Goal: Transaction & Acquisition: Book appointment/travel/reservation

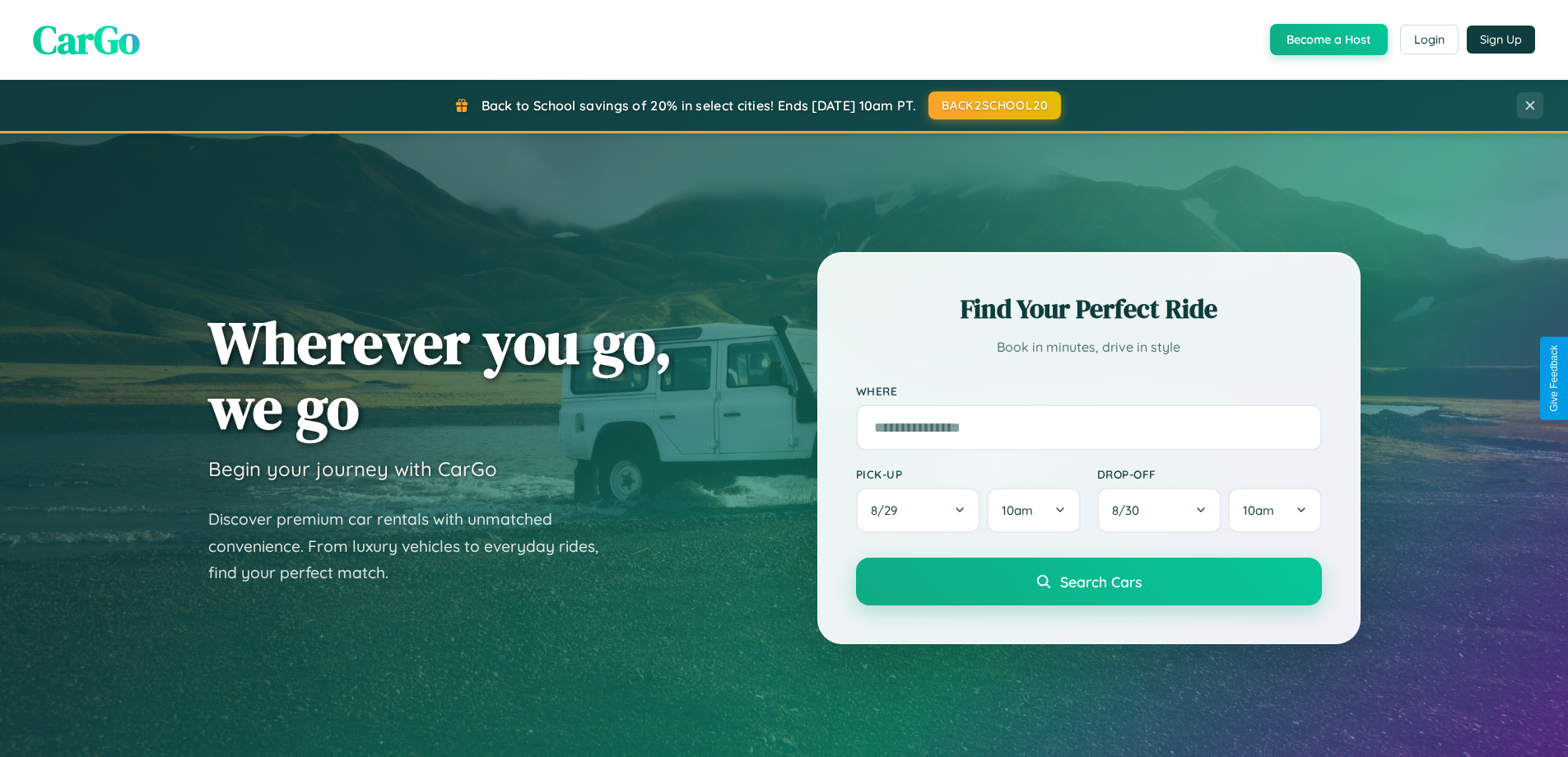
scroll to position [1133, 0]
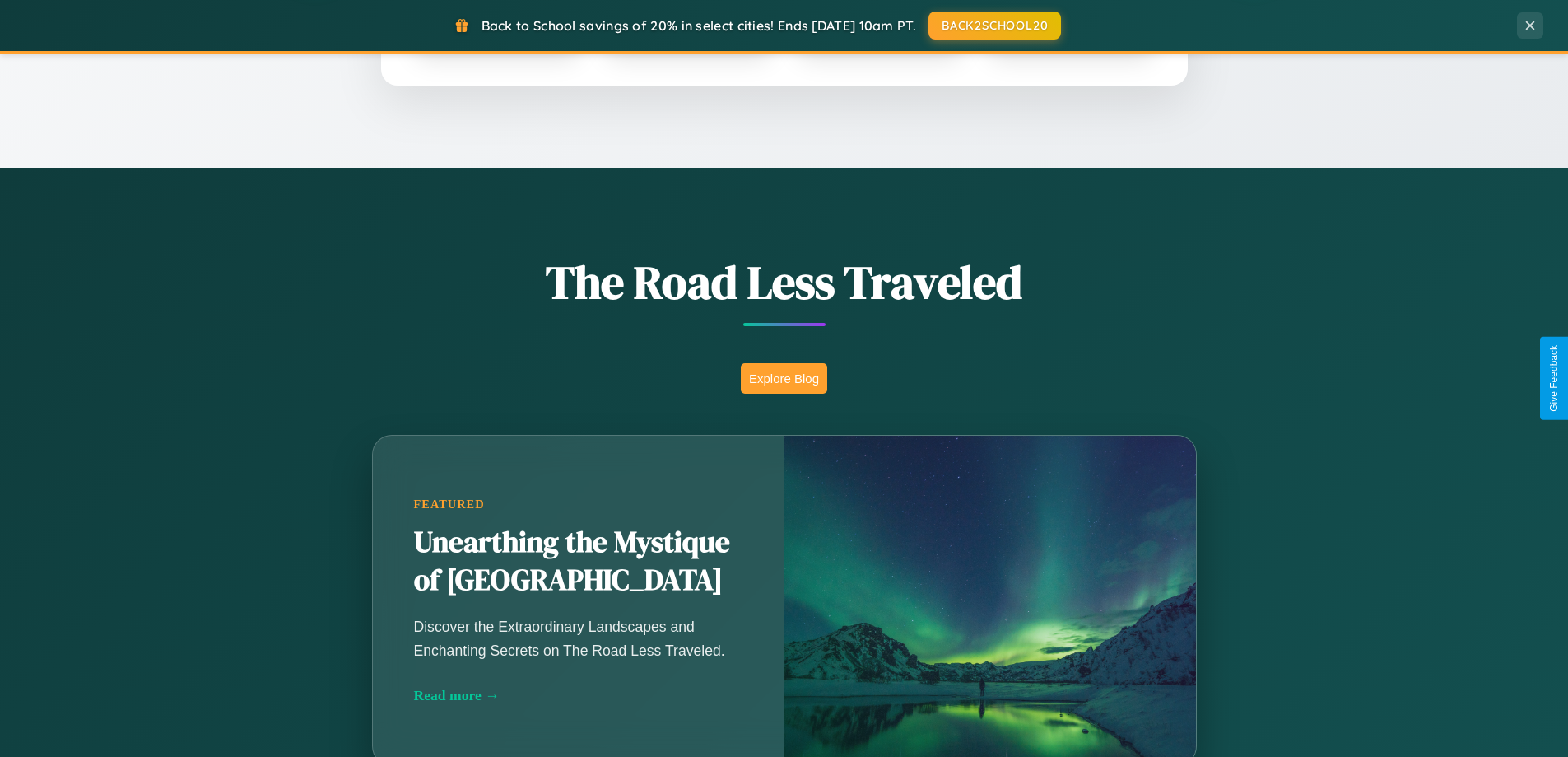
click at [784, 378] on button "Explore Blog" at bounding box center [784, 378] width 87 height 31
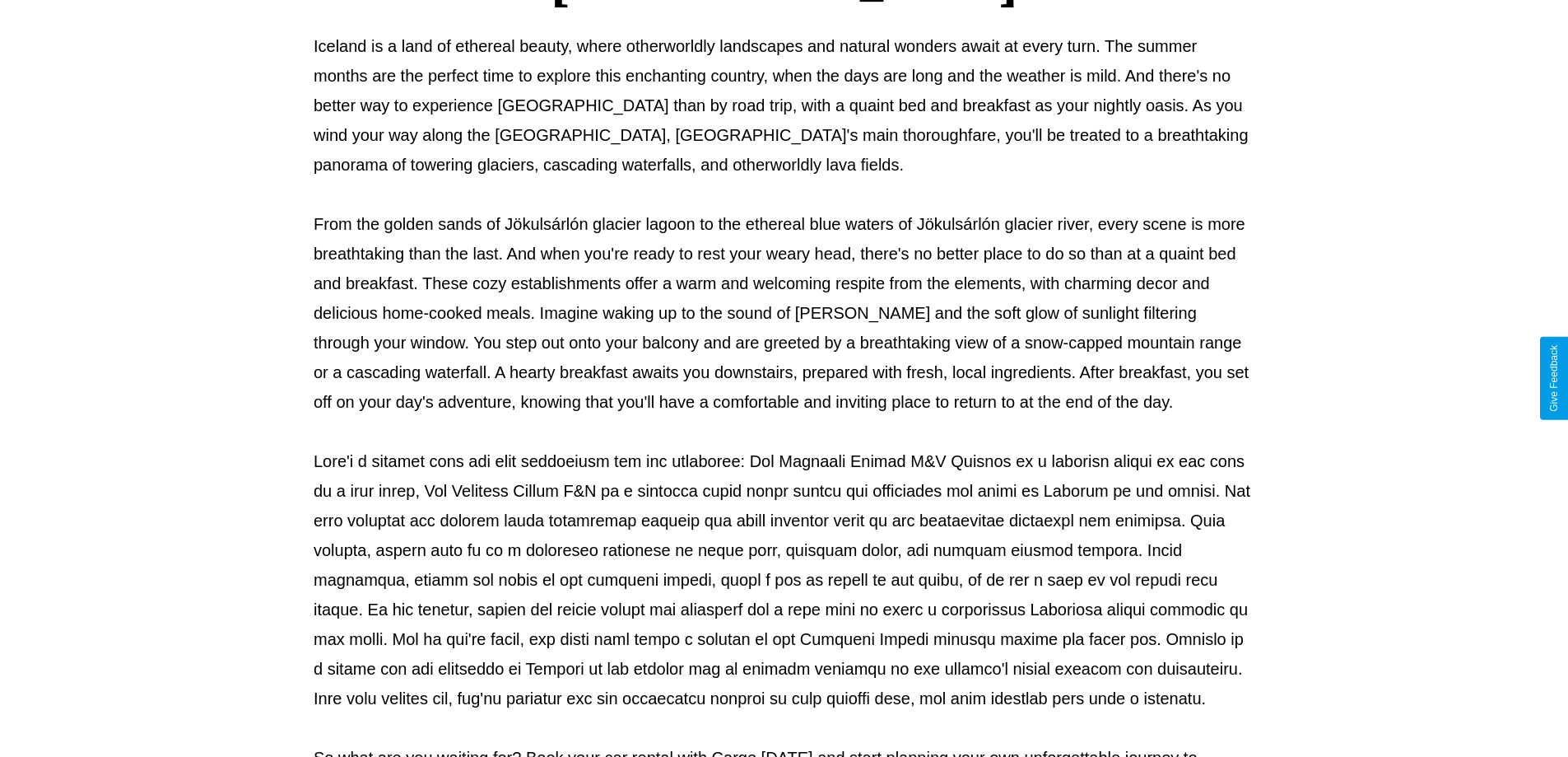
scroll to position [533, 0]
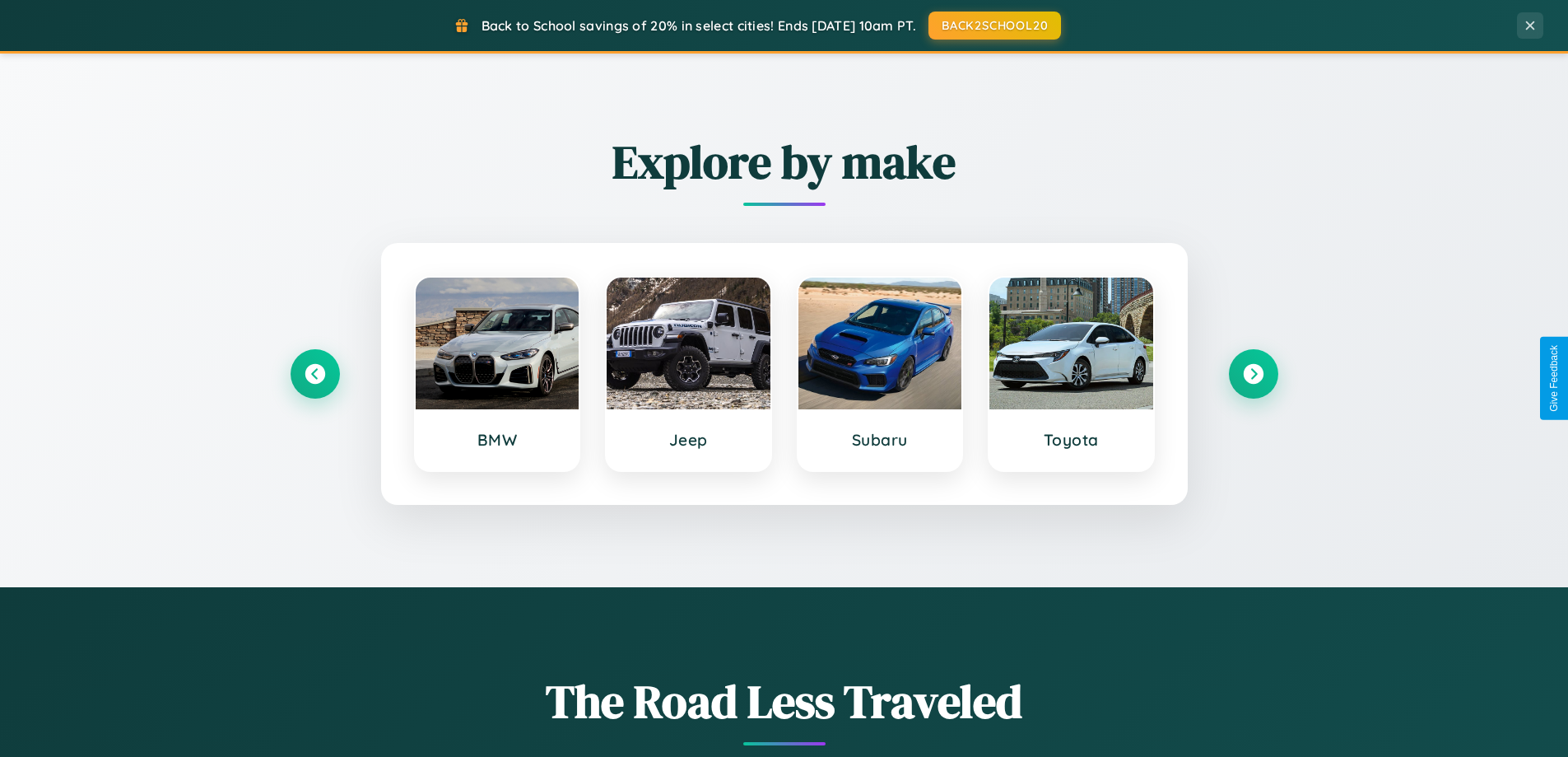
scroll to position [710, 0]
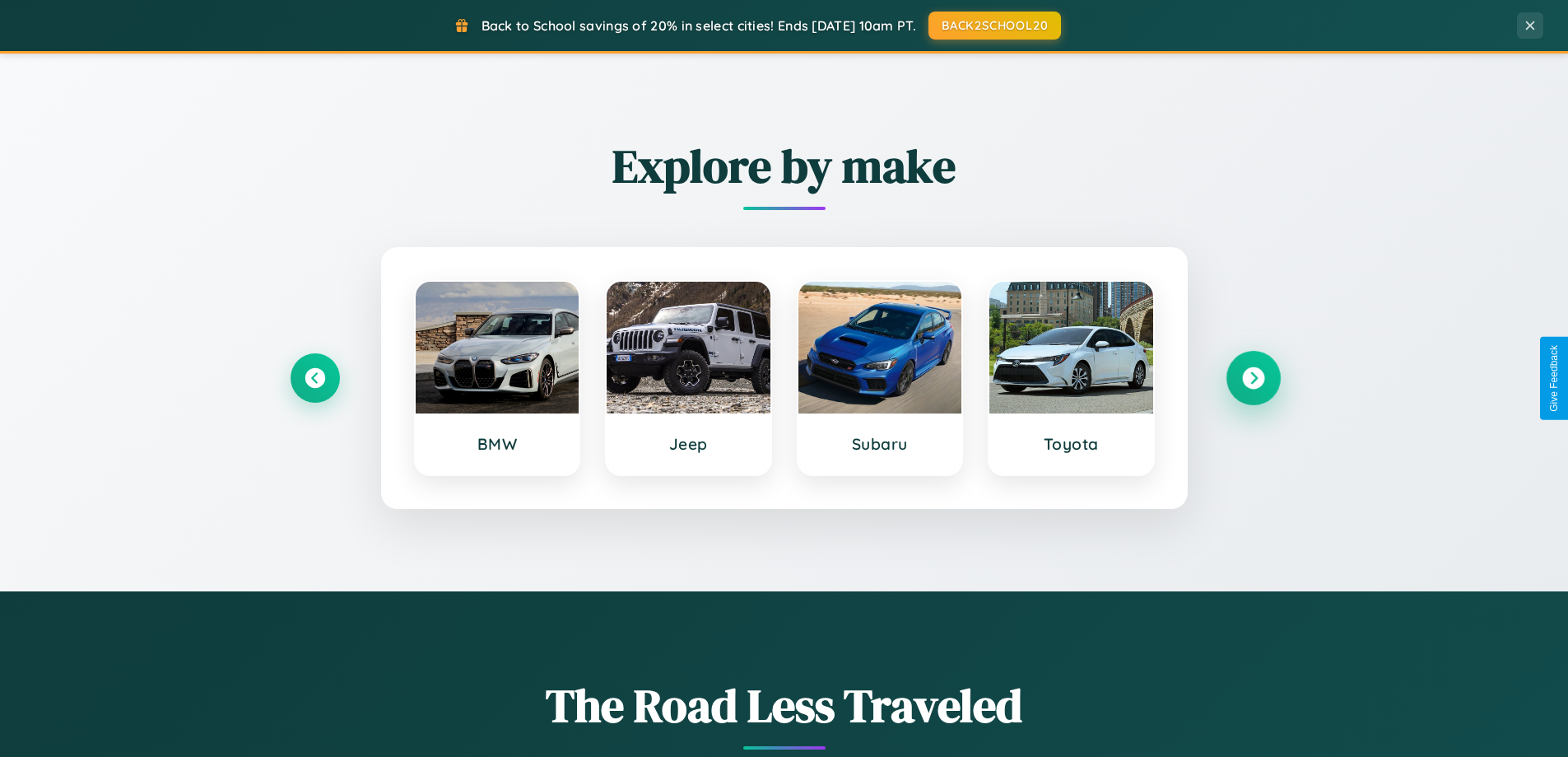
click at [1252, 378] on icon at bounding box center [1253, 378] width 22 height 22
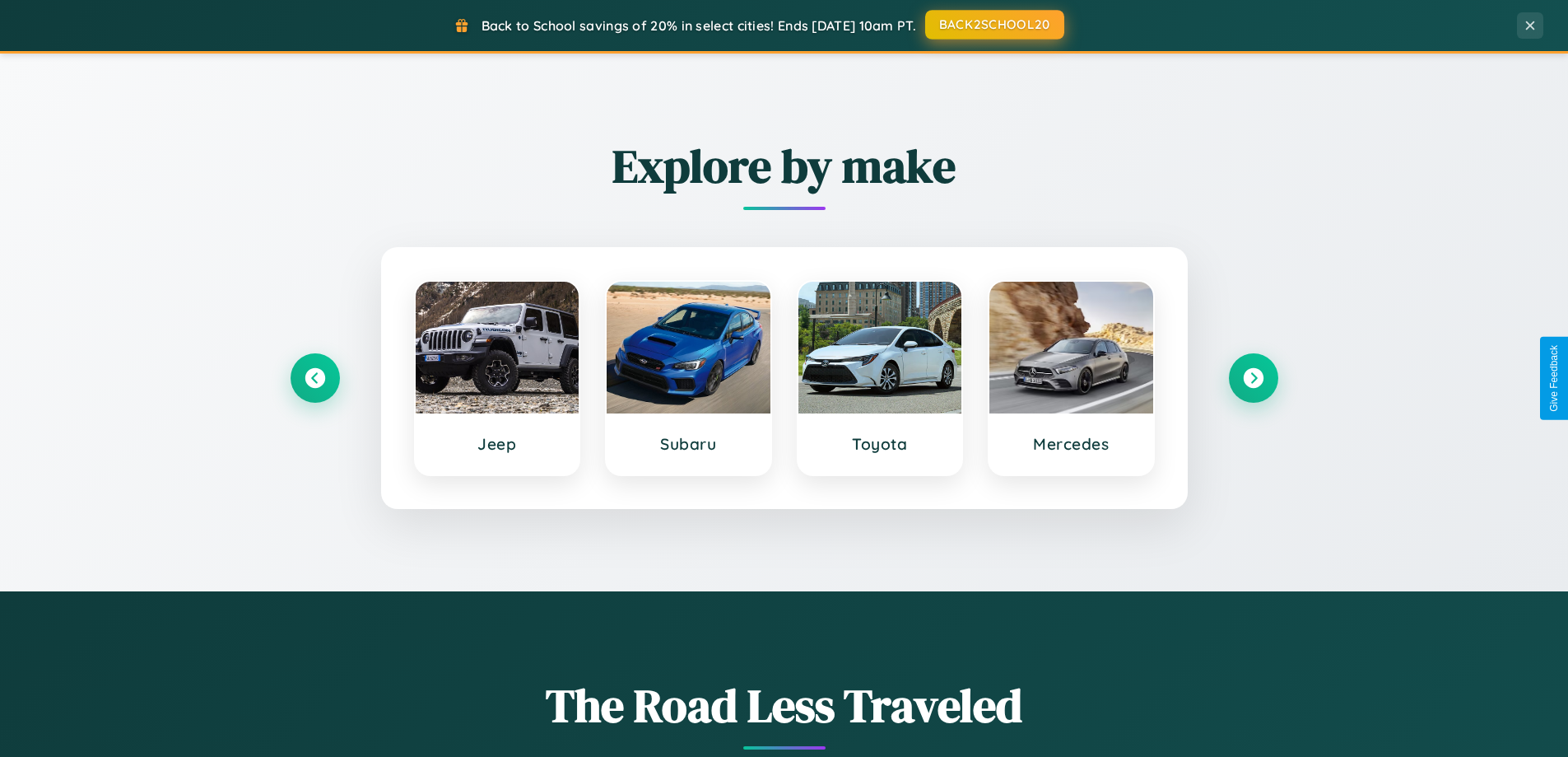
click at [994, 25] on button "BACK2SCHOOL20" at bounding box center [995, 25] width 139 height 30
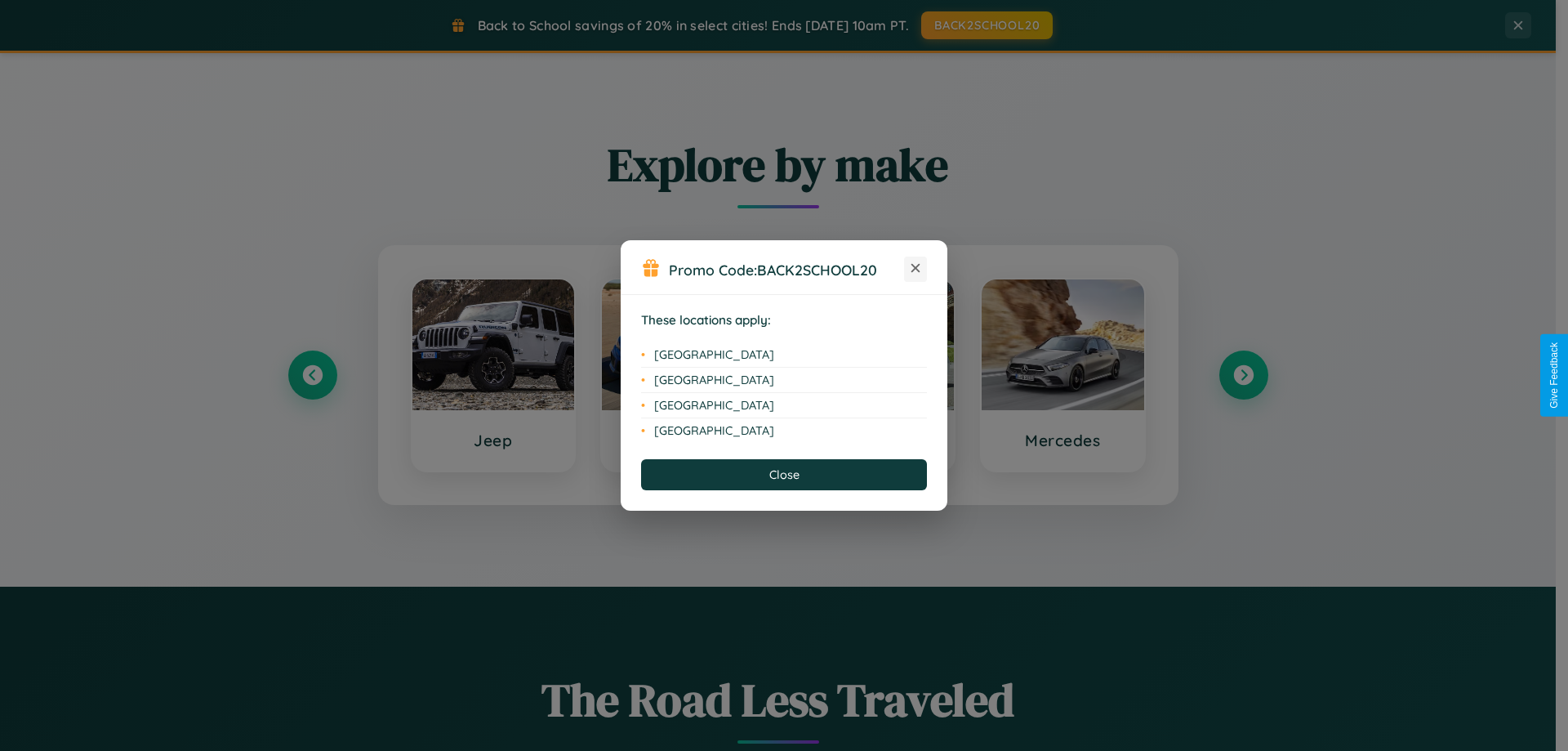
click at [916, 269] on icon at bounding box center [916, 268] width 9 height 9
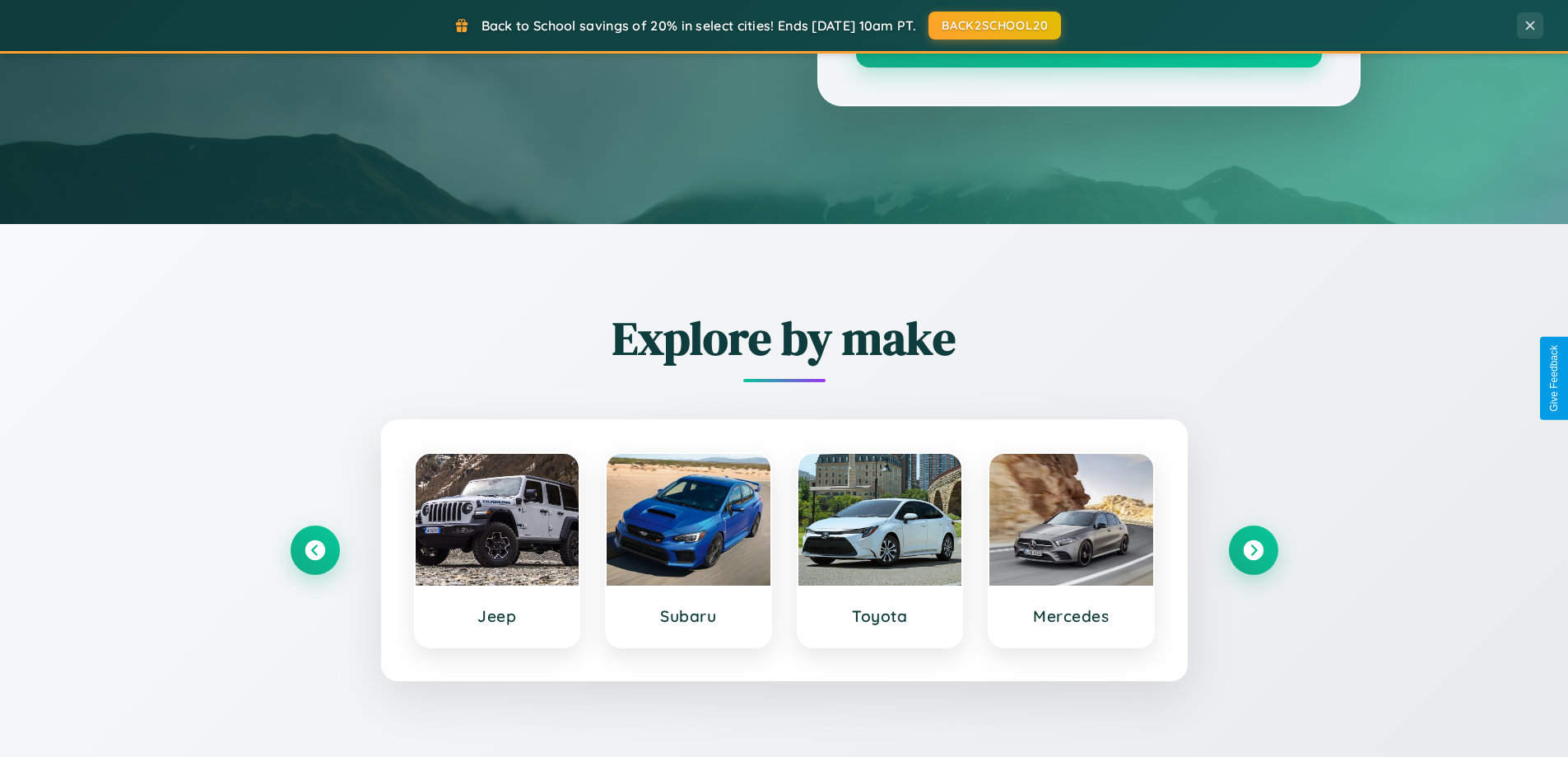
scroll to position [0, 0]
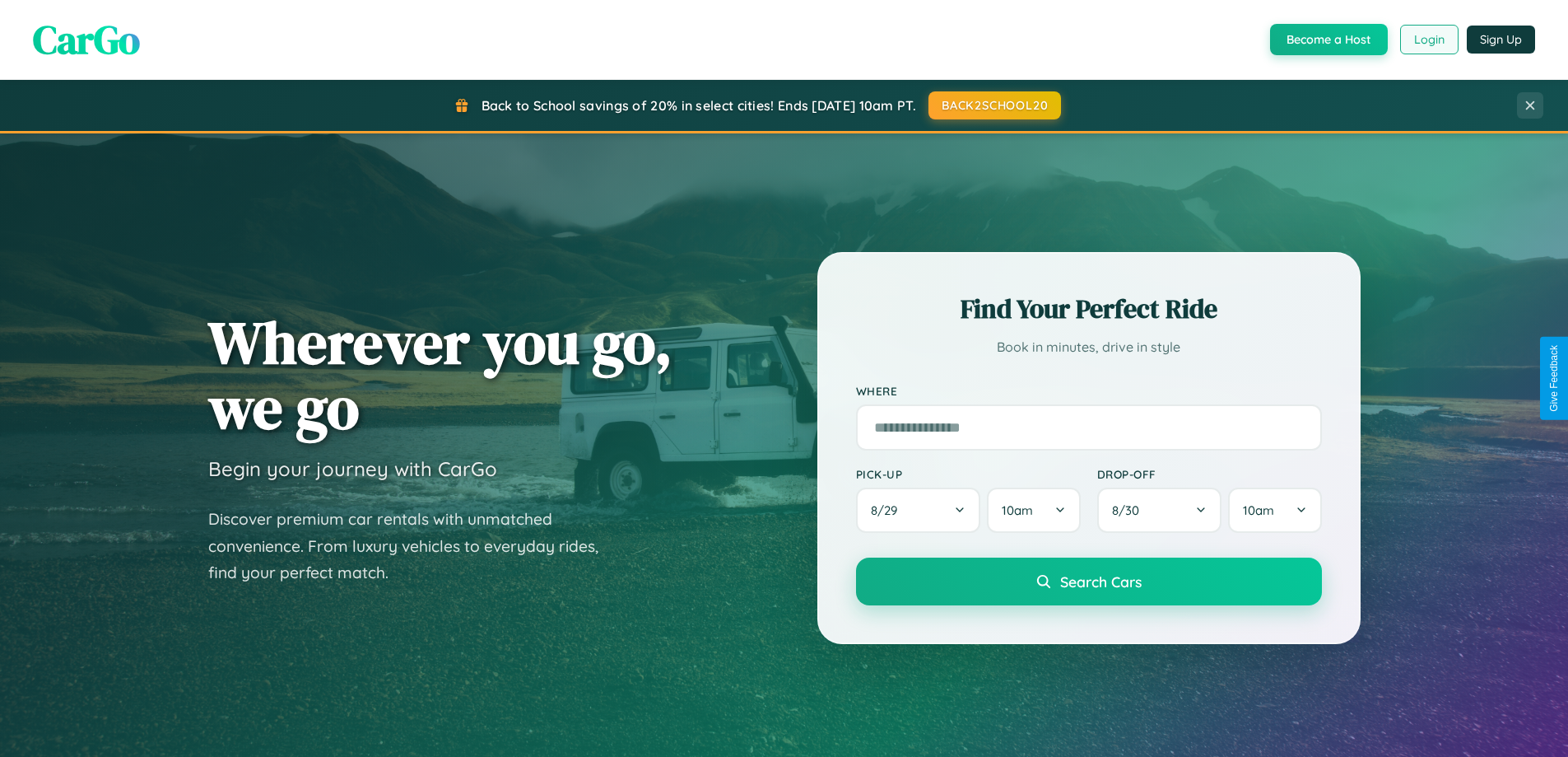
click at [1428, 40] on button "Login" at bounding box center [1429, 40] width 59 height 30
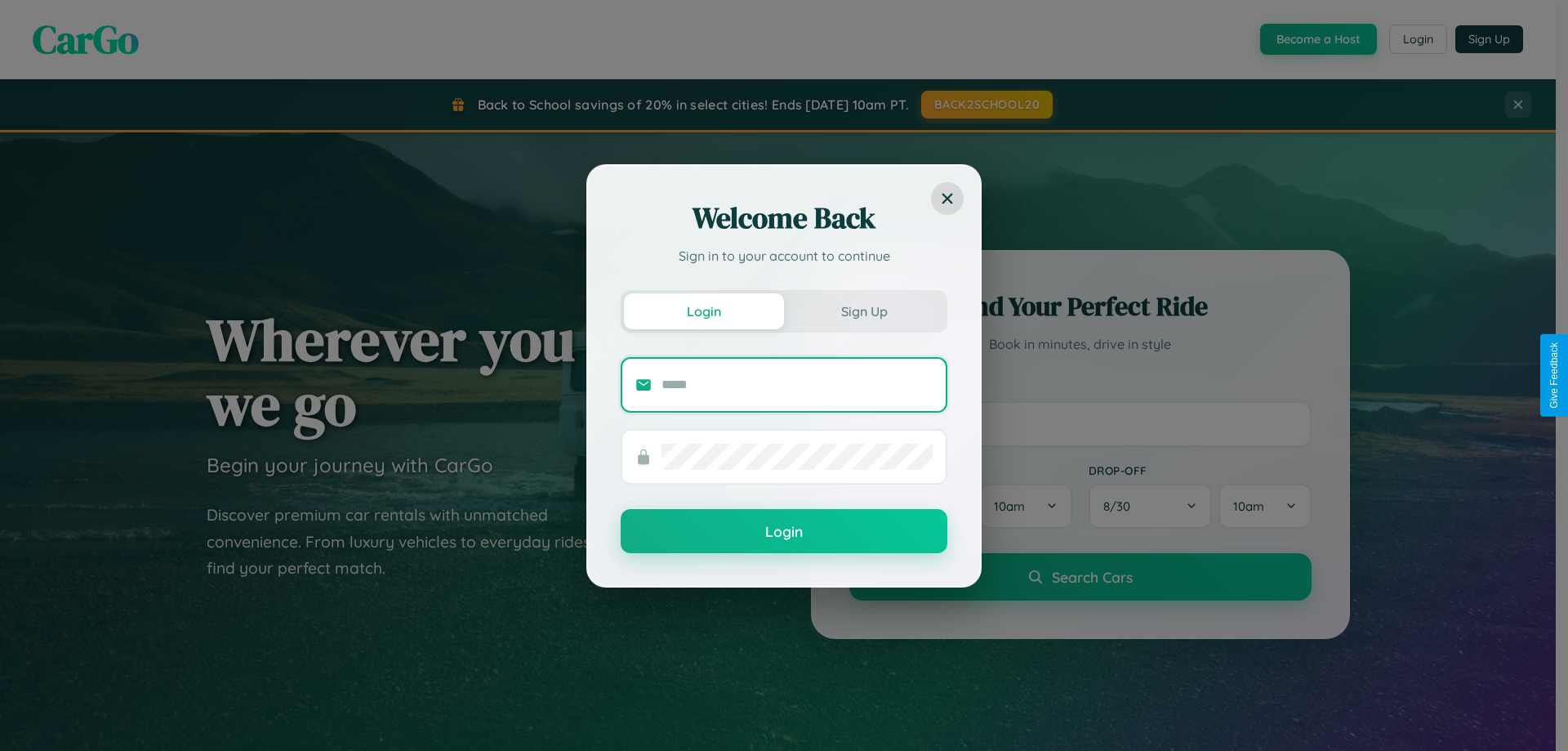
click at [797, 384] on input "text" at bounding box center [797, 385] width 271 height 26
type input "**********"
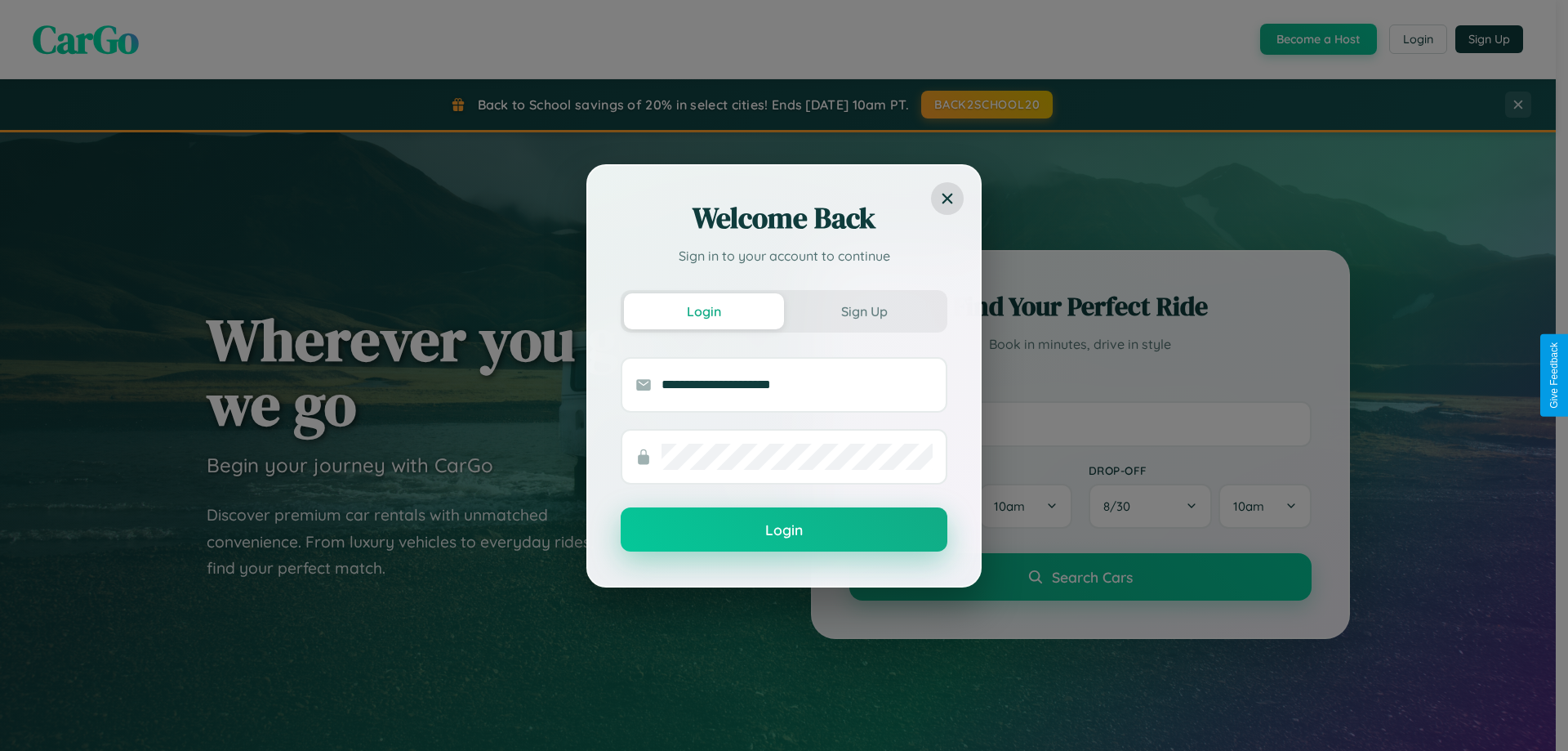
click at [784, 530] on button "Login" at bounding box center [784, 530] width 327 height 44
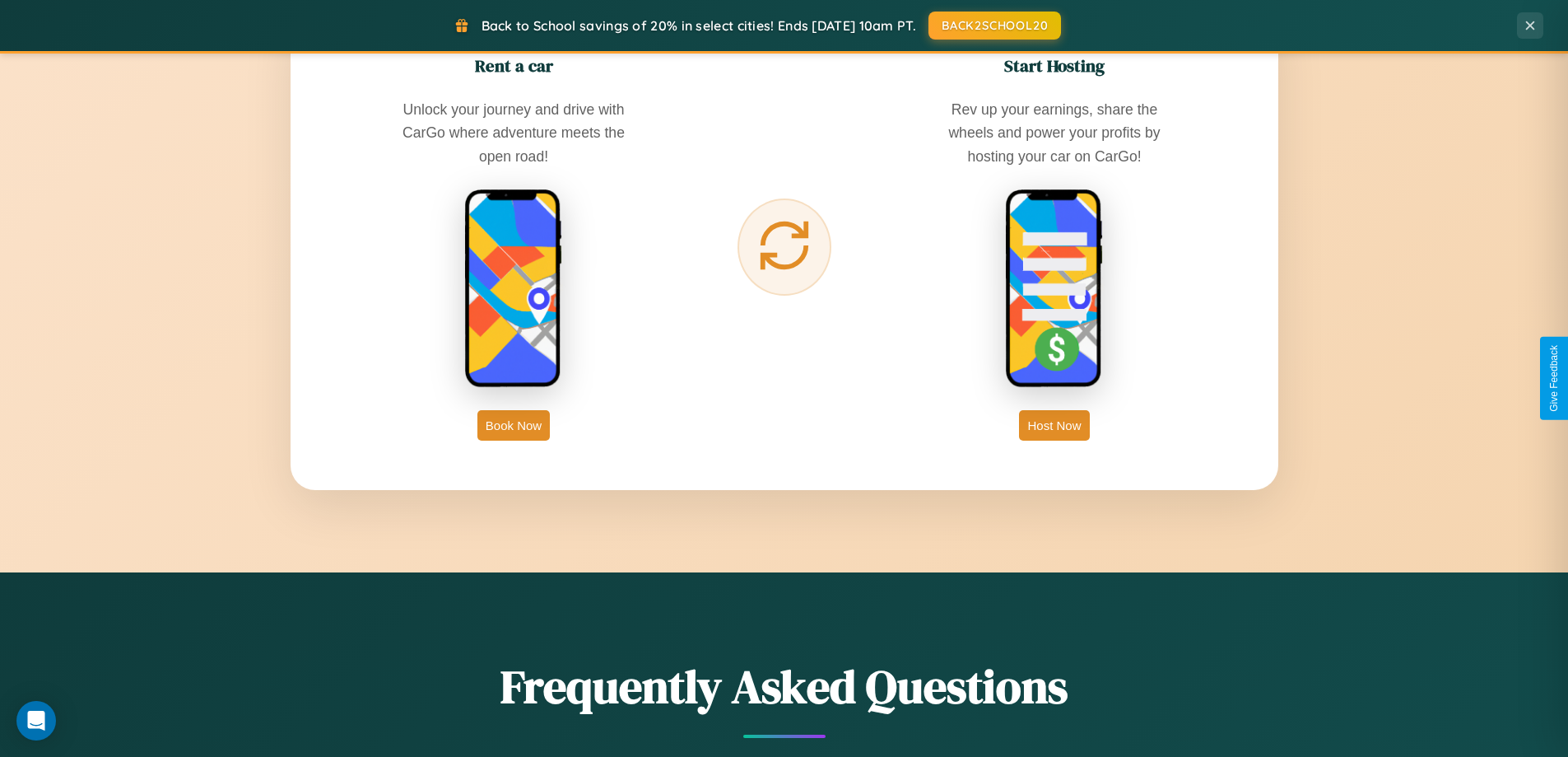
scroll to position [2645, 0]
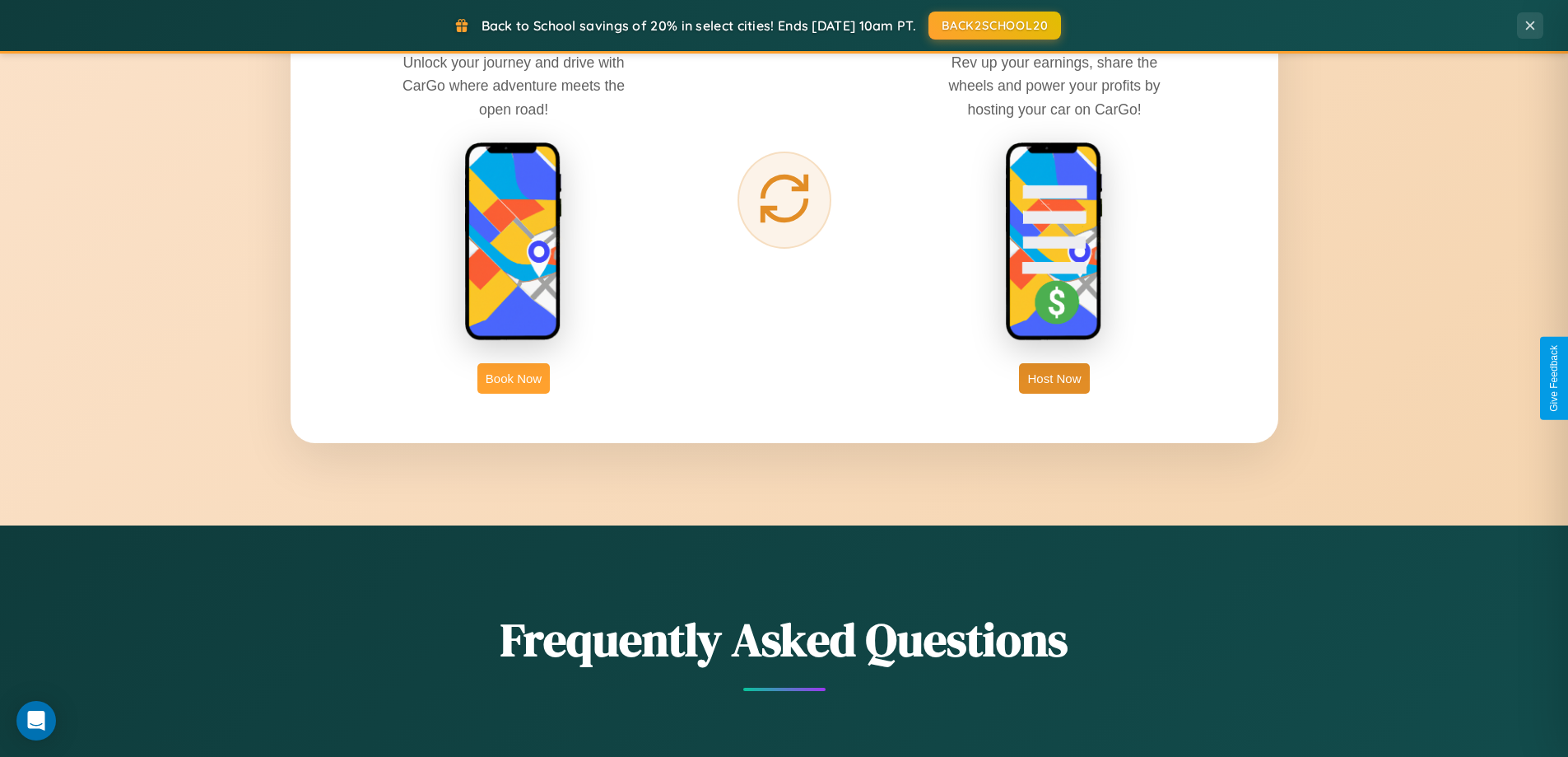
click at [514, 378] on button "Book Now" at bounding box center [514, 378] width 73 height 31
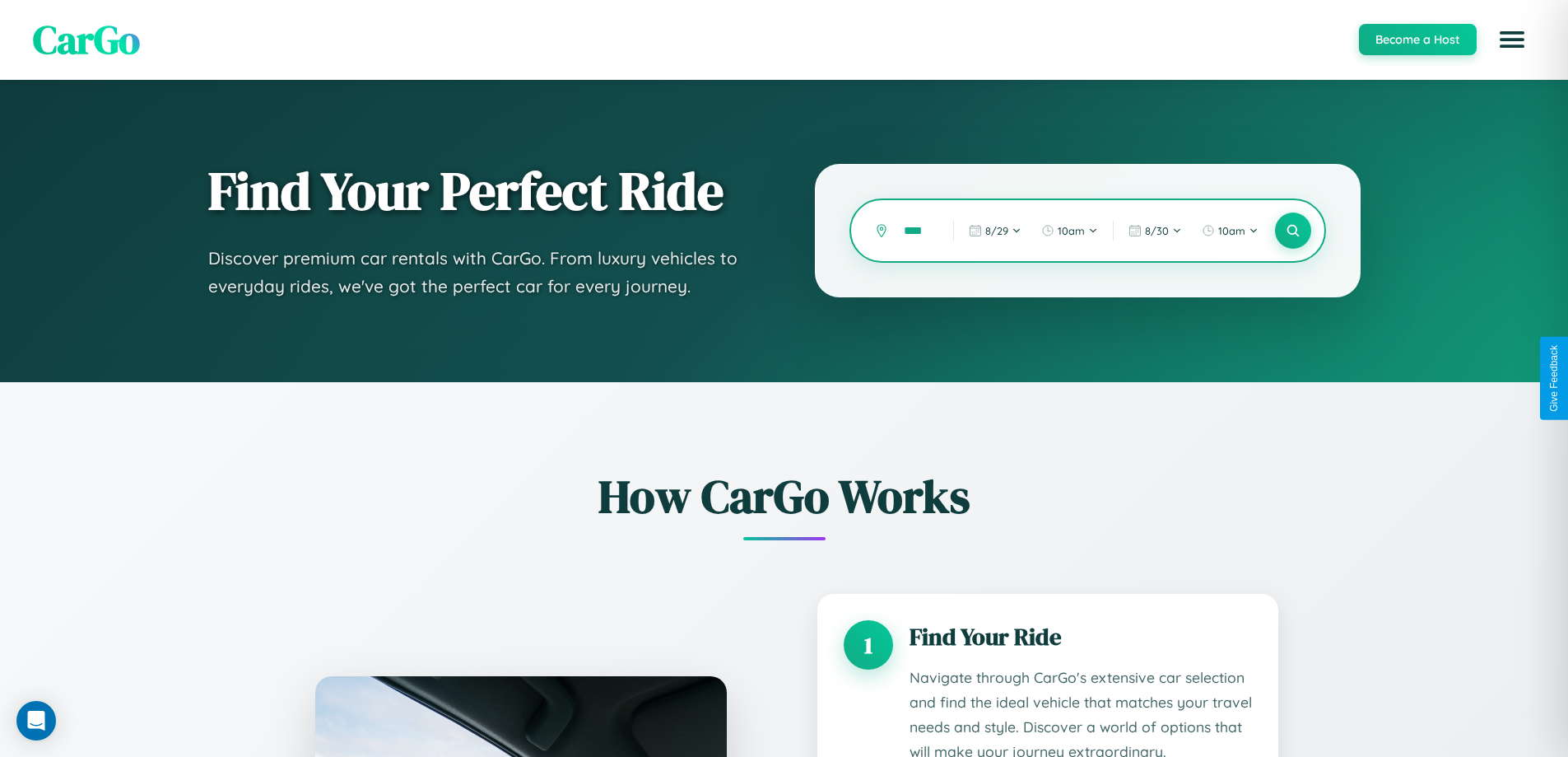
type input "*****"
